Goal: Task Accomplishment & Management: Manage account settings

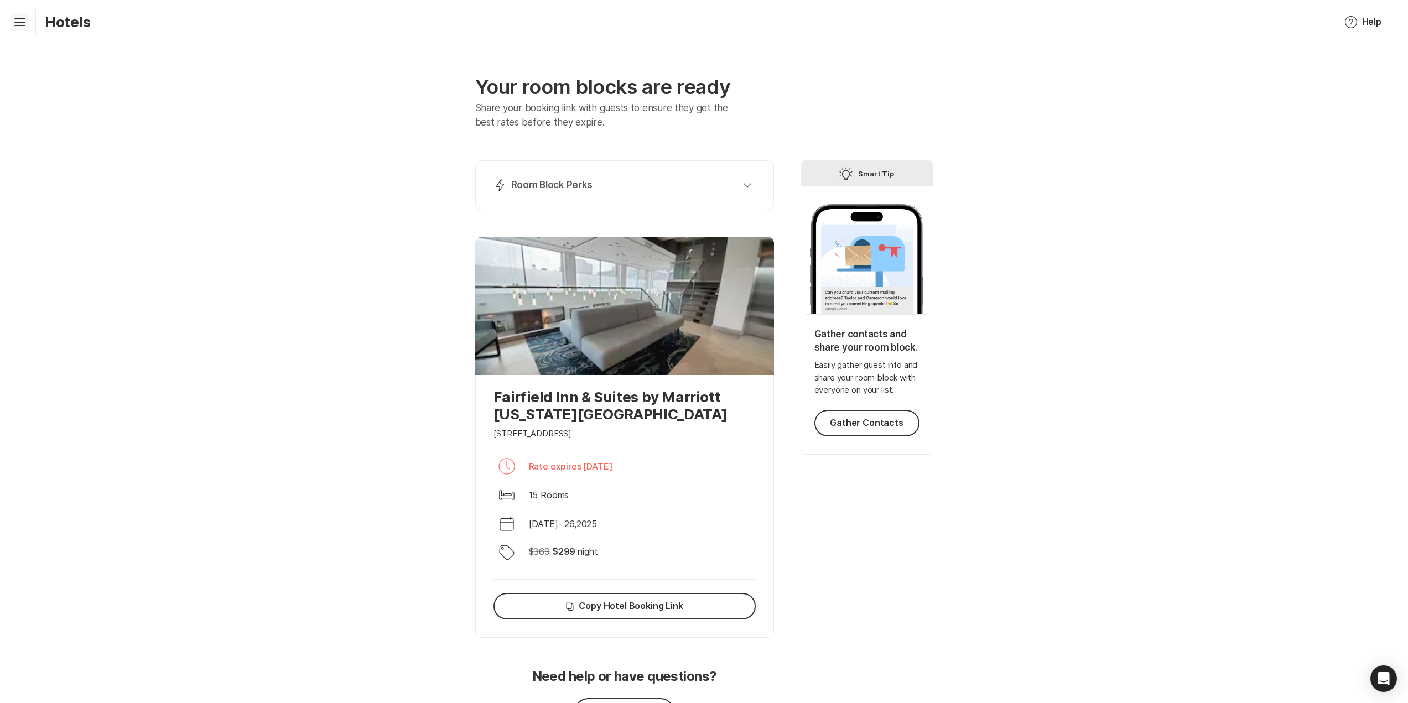
click at [23, 22] on icon at bounding box center [19, 20] width 11 height 4
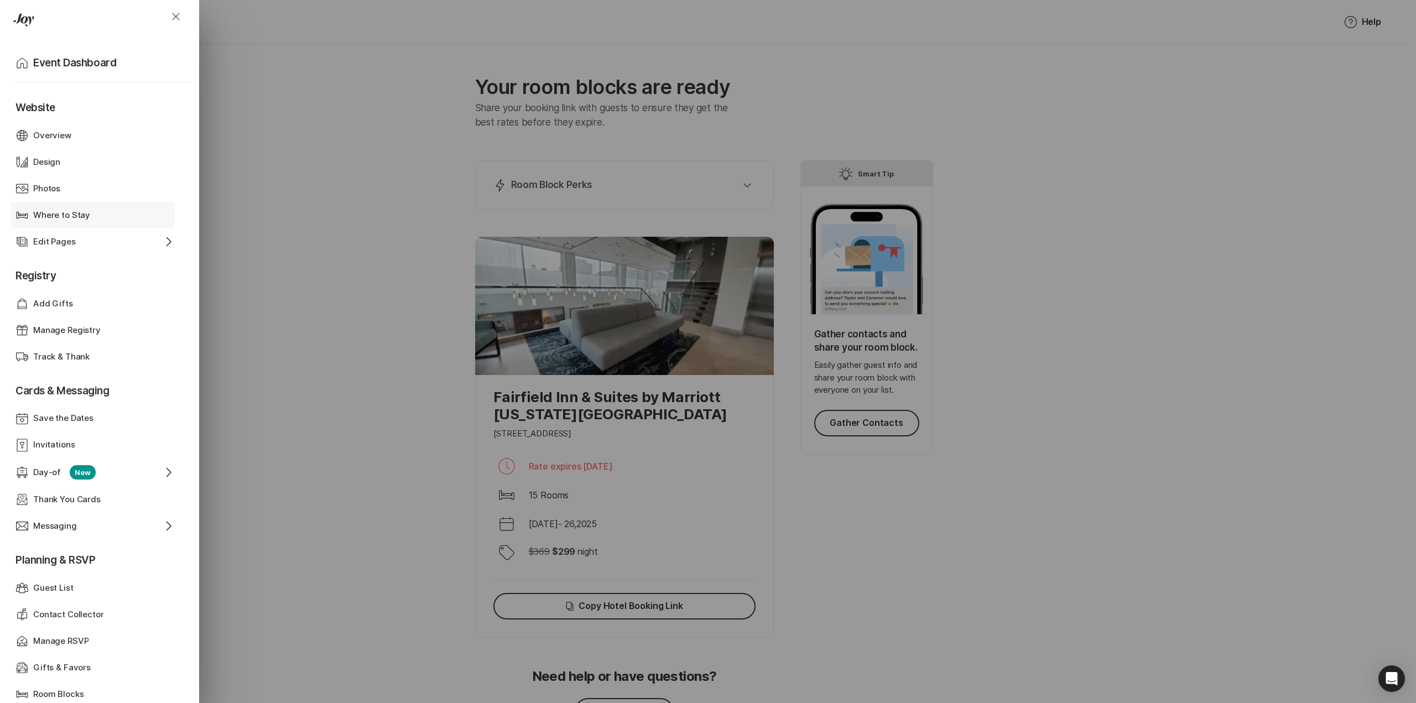
click at [54, 210] on p "Where to Stay" at bounding box center [61, 215] width 57 height 13
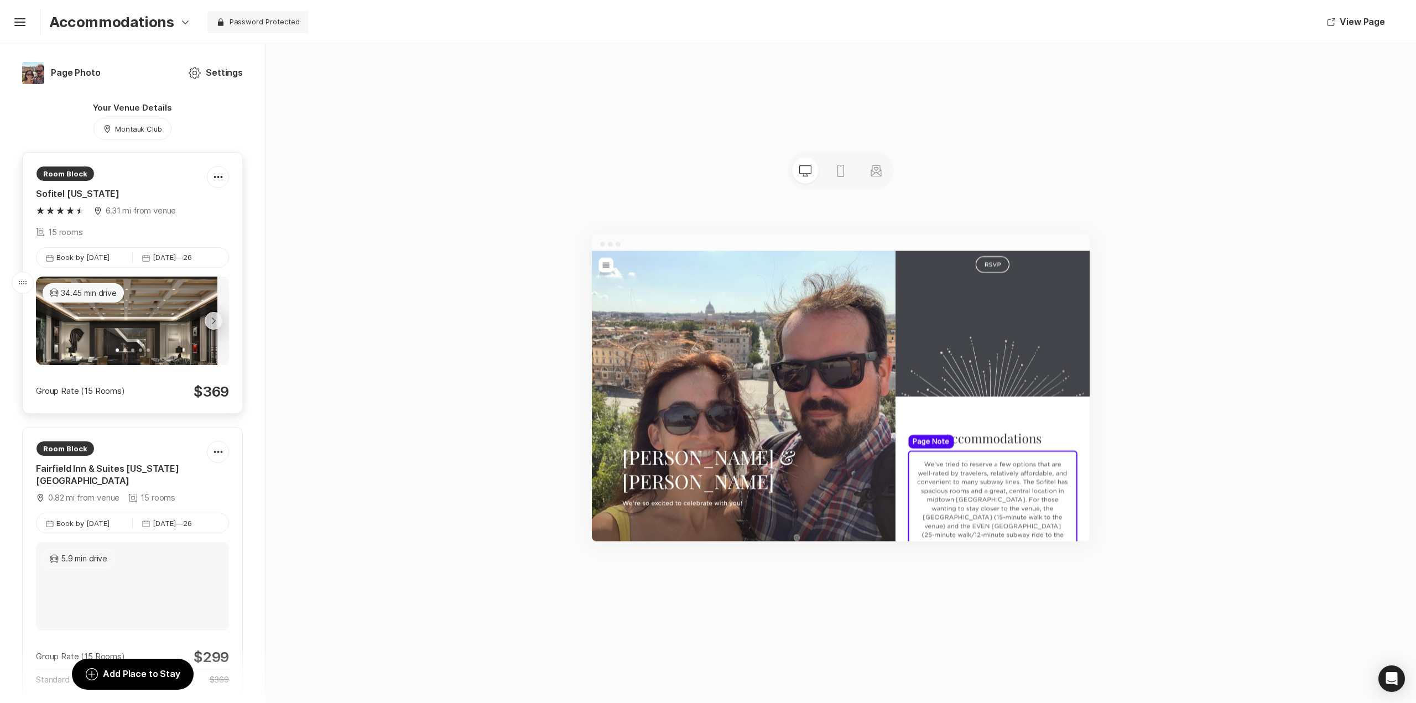
click at [146, 396] on div "Group Rate (15 Rooms) $ 369" at bounding box center [132, 391] width 193 height 17
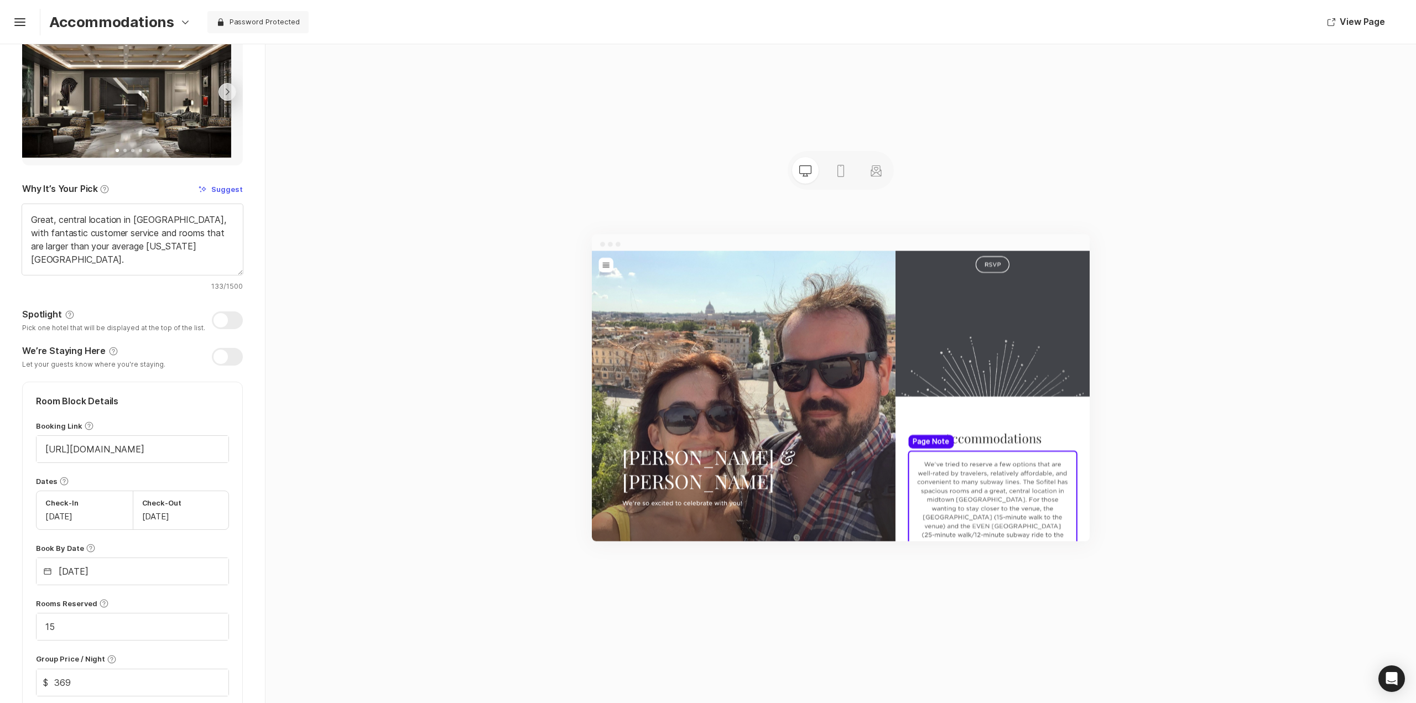
scroll to position [194, 0]
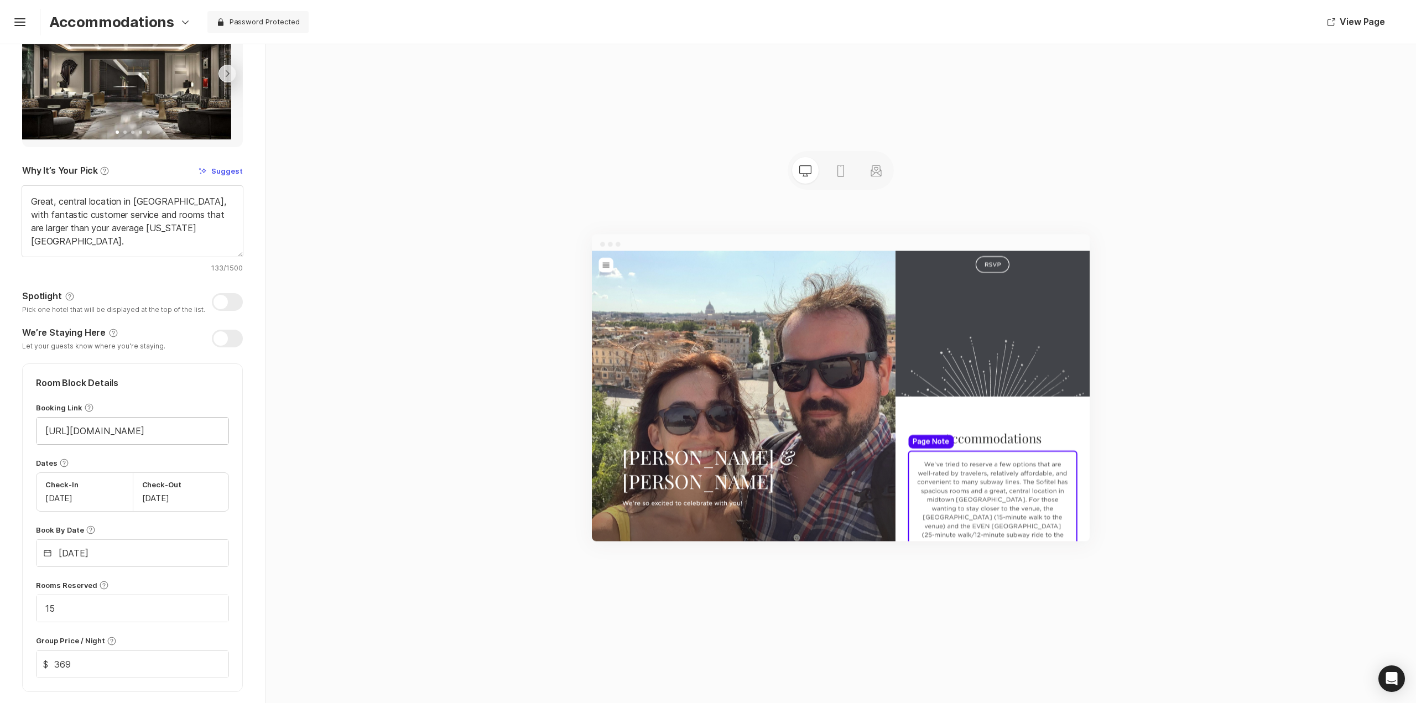
click at [125, 444] on input "[URL][DOMAIN_NAME]" at bounding box center [133, 431] width 192 height 27
